Goal: Task Accomplishment & Management: Use online tool/utility

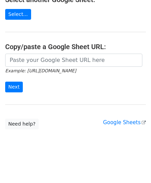
scroll to position [91, 0]
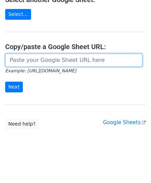
click at [22, 56] on input "url" at bounding box center [74, 60] width 138 height 13
paste input "https://docs.google.com/spreadsheets/d/1WScGdz8KaSXsOtHpsO4LnA-H8s6a4XfhXWbQCAw…"
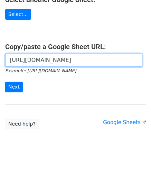
scroll to position [0, 158]
type input "https://docs.google.com/spreadsheets/d/1WScGdz8KaSXsOtHpsO4LnA-H8s6a4XfhXWbQCAw…"
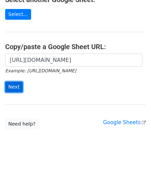
click at [14, 88] on input "Next" at bounding box center [14, 87] width 18 height 11
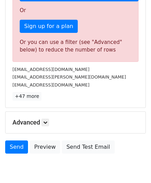
scroll to position [234, 0]
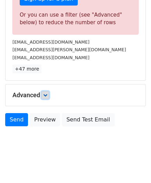
click at [47, 94] on icon at bounding box center [45, 95] width 4 height 4
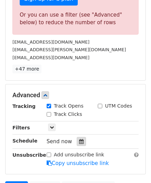
click at [77, 137] on div at bounding box center [81, 141] width 9 height 9
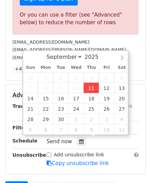
type input "[DATE] 12:00"
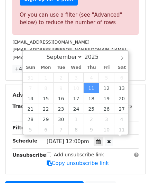
scroll to position [0, 0]
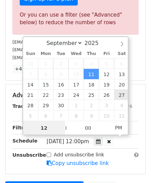
paste input "8"
type input "8"
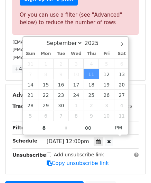
type input "[DATE] 20:00"
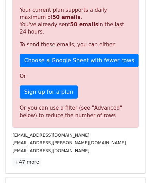
scroll to position [318, 0]
